Goal: Find specific page/section: Find specific page/section

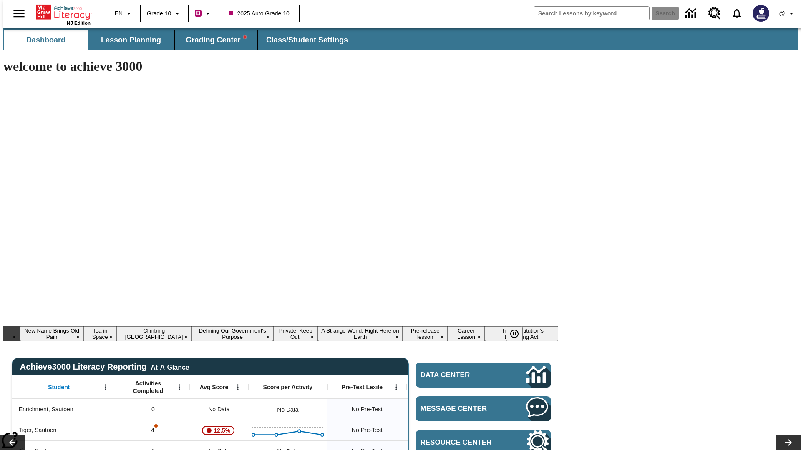
click at [213, 40] on span "Grading Center" at bounding box center [216, 40] width 60 height 10
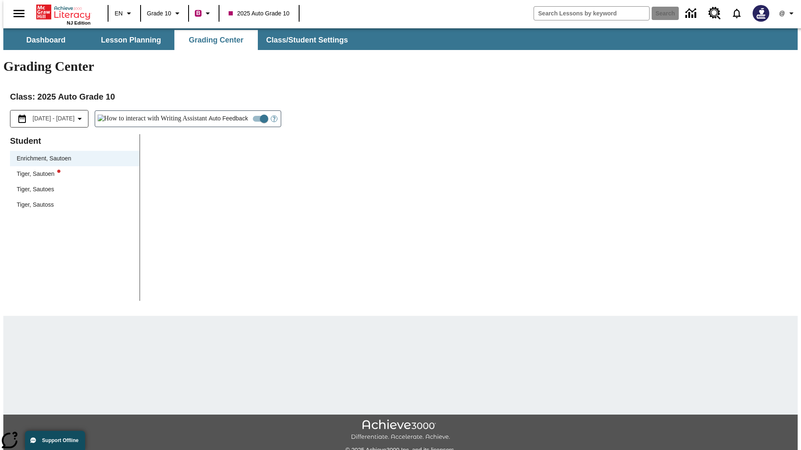
click at [72, 170] on div "Tiger, Sautoen" at bounding box center [75, 174] width 116 height 9
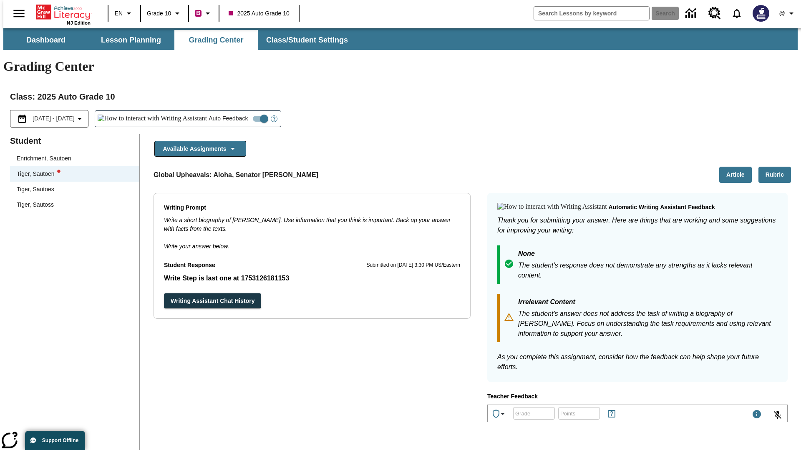
scroll to position [144, 0]
